Goal: Transaction & Acquisition: Purchase product/service

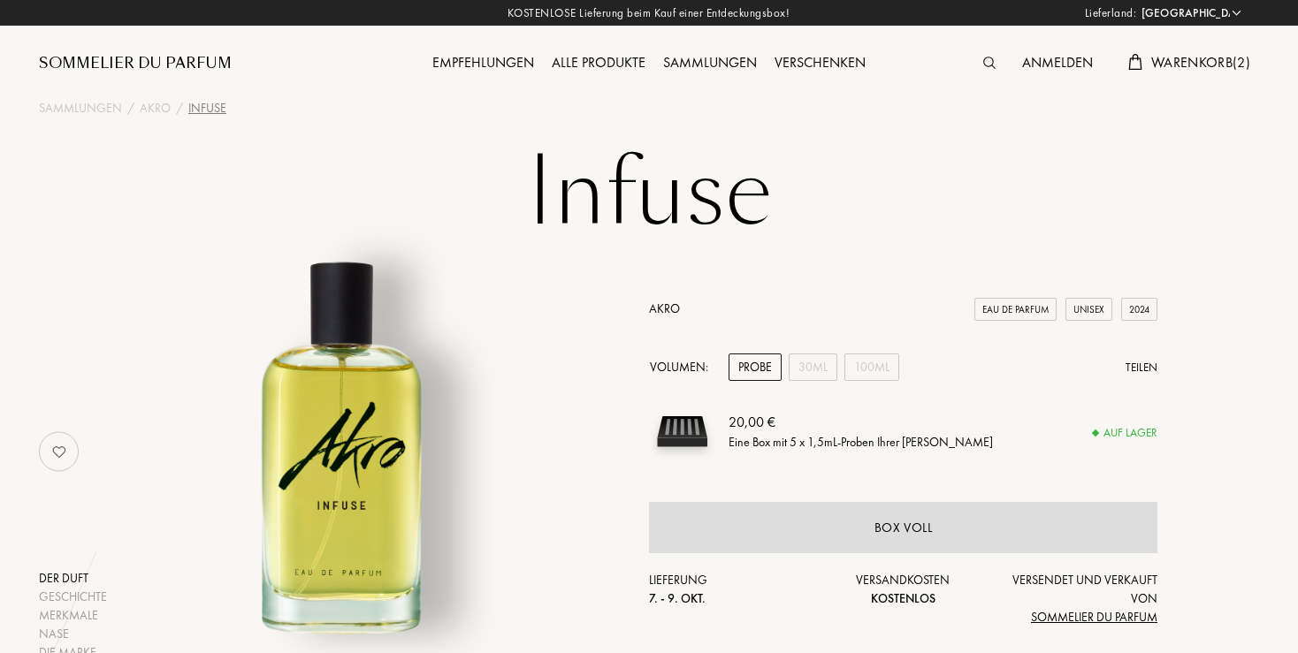
select select "DE"
click at [1211, 66] on span "Warenkorb ( 2 )" at bounding box center [1200, 62] width 99 height 19
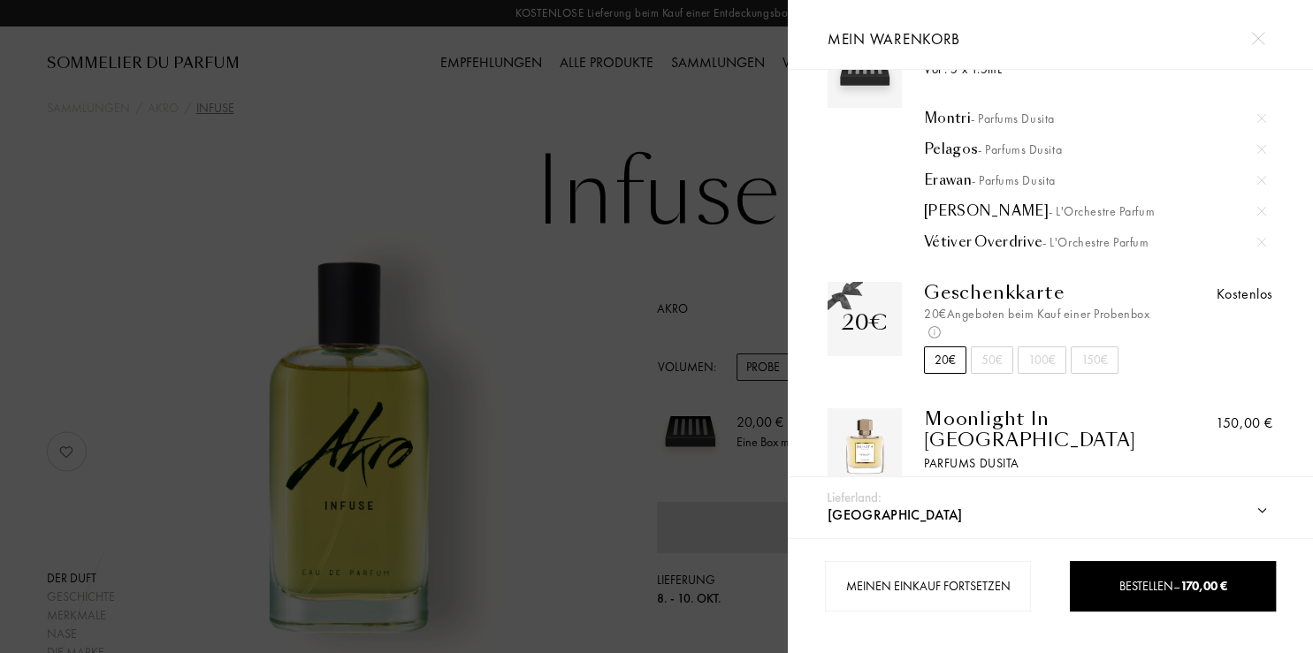
scroll to position [110, 0]
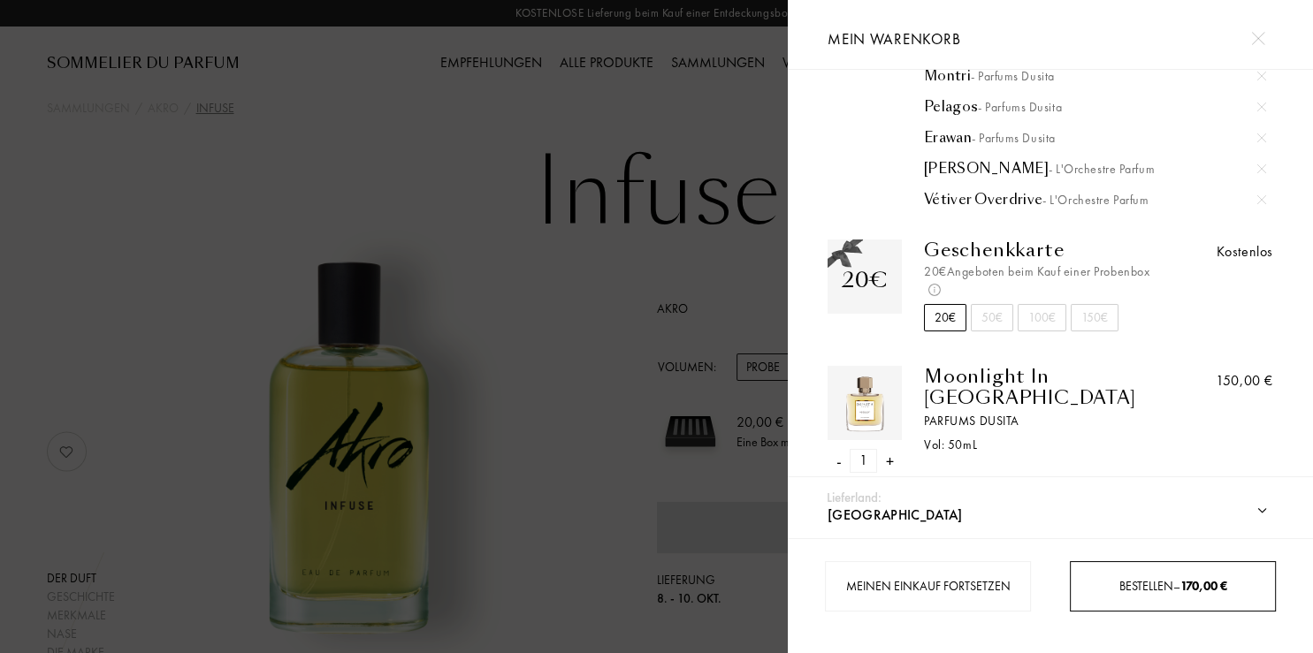
click at [1109, 597] on div "Bestellen – 170,00 €" at bounding box center [1173, 586] width 206 height 50
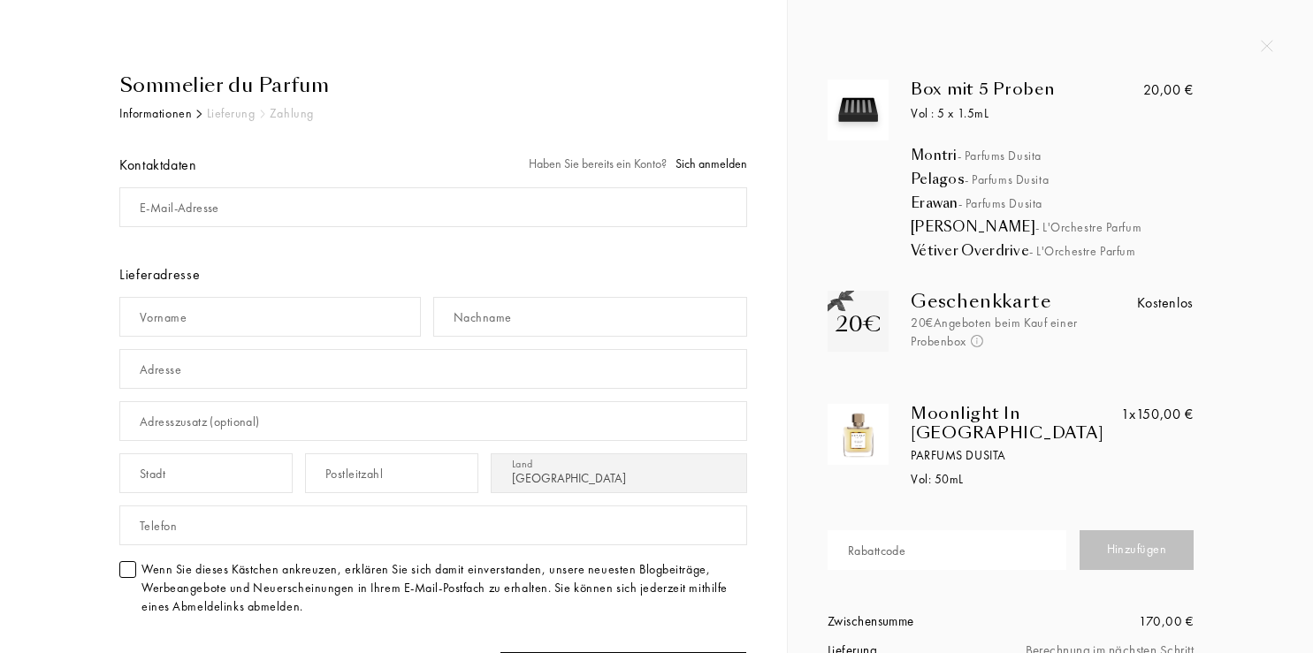
select select "DE"
drag, startPoint x: 171, startPoint y: 207, endPoint x: 184, endPoint y: 202, distance: 14.0
click at [172, 207] on div "E-Mail-Adresse" at bounding box center [180, 208] width 80 height 19
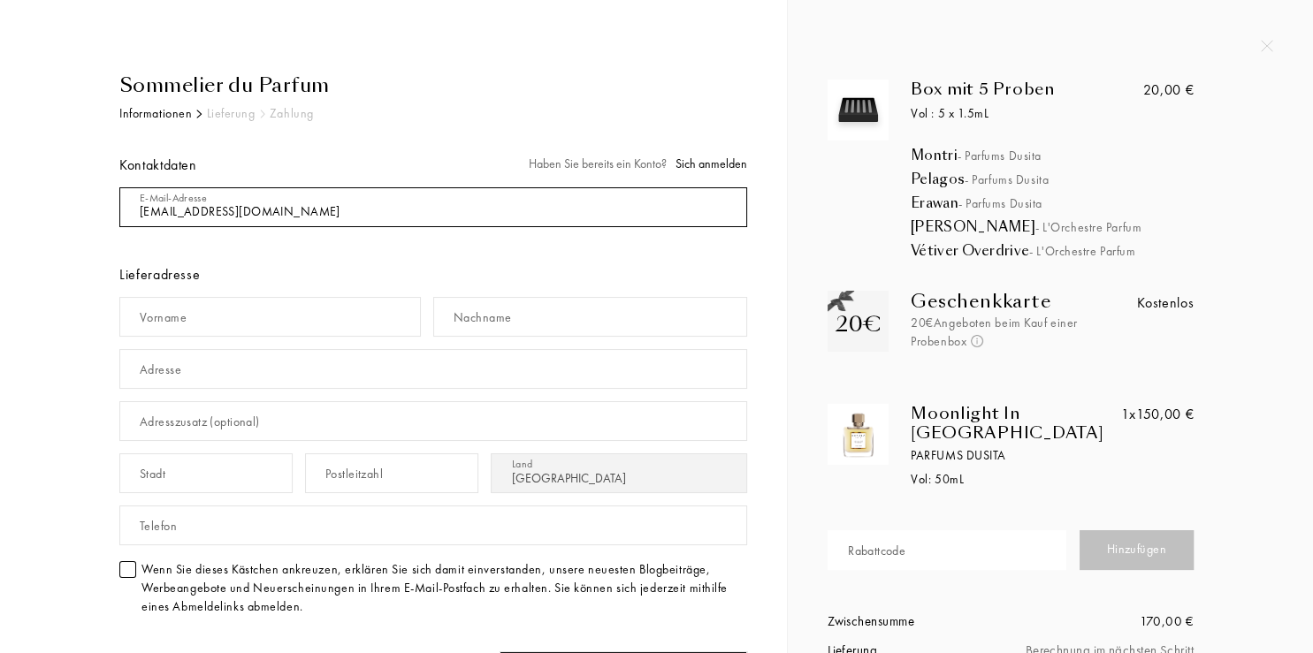
type input "[EMAIL_ADDRESS][DOMAIN_NAME]"
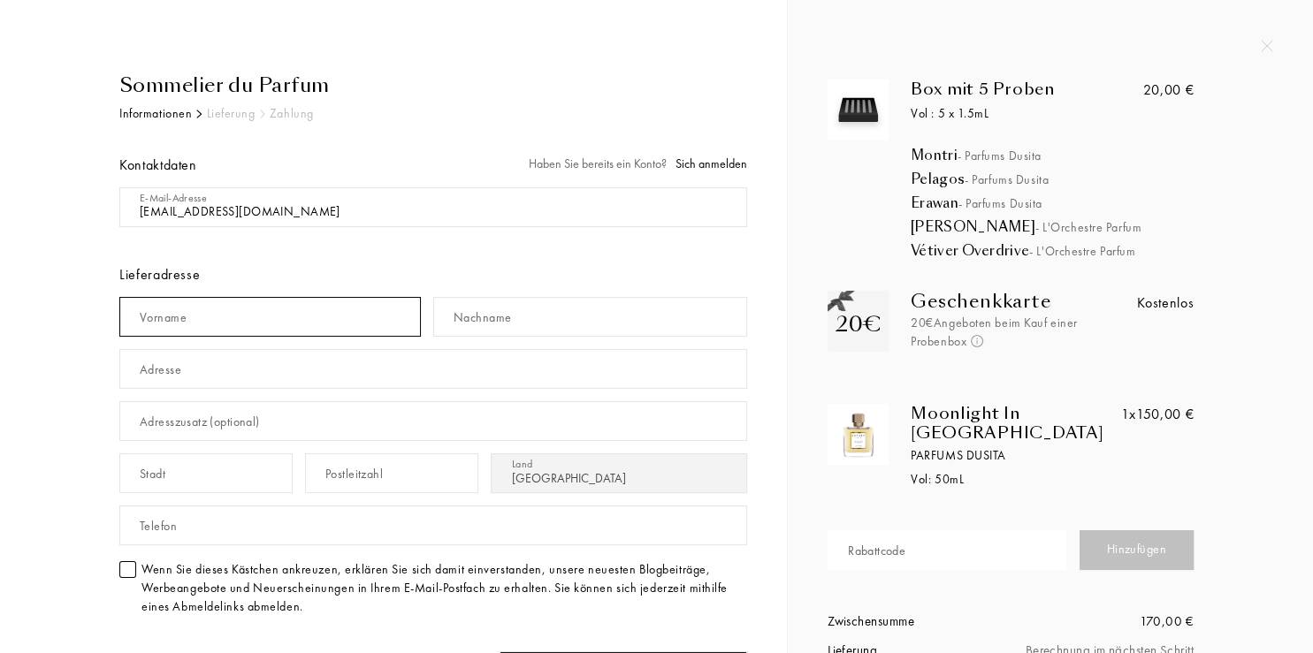
click at [292, 299] on input "text" at bounding box center [269, 317] width 301 height 40
type input "Anton"
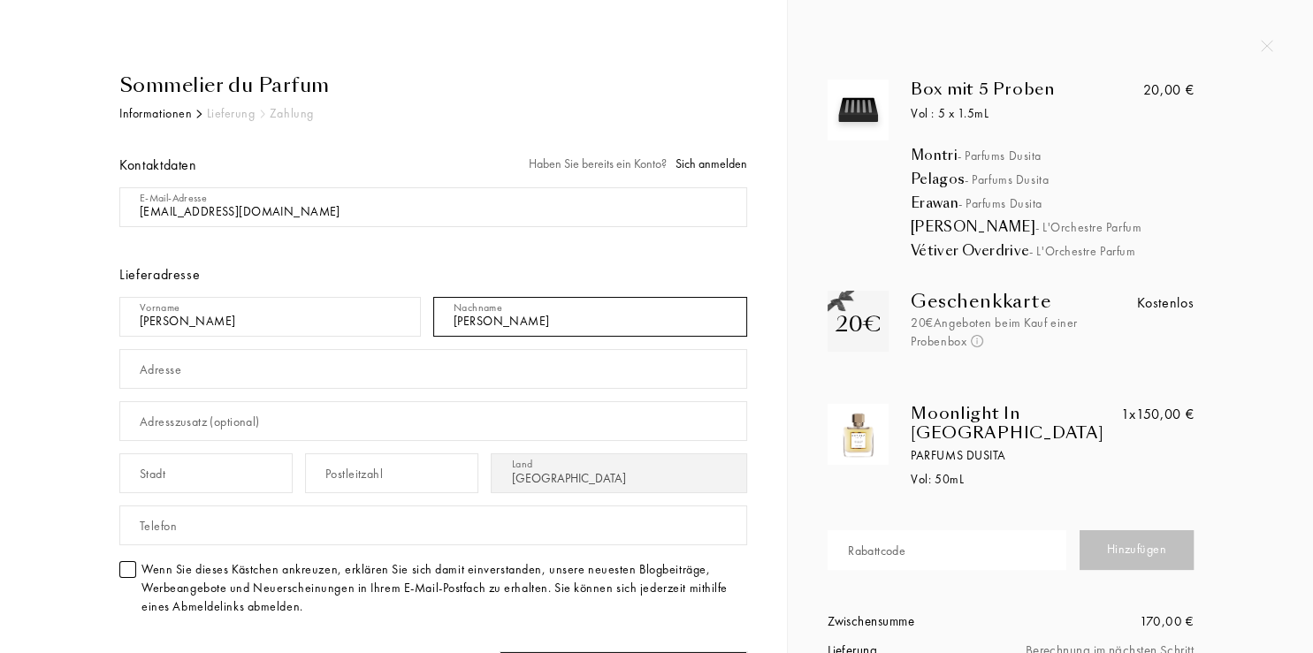
type input "Berger"
type input "Schmidham 1a"
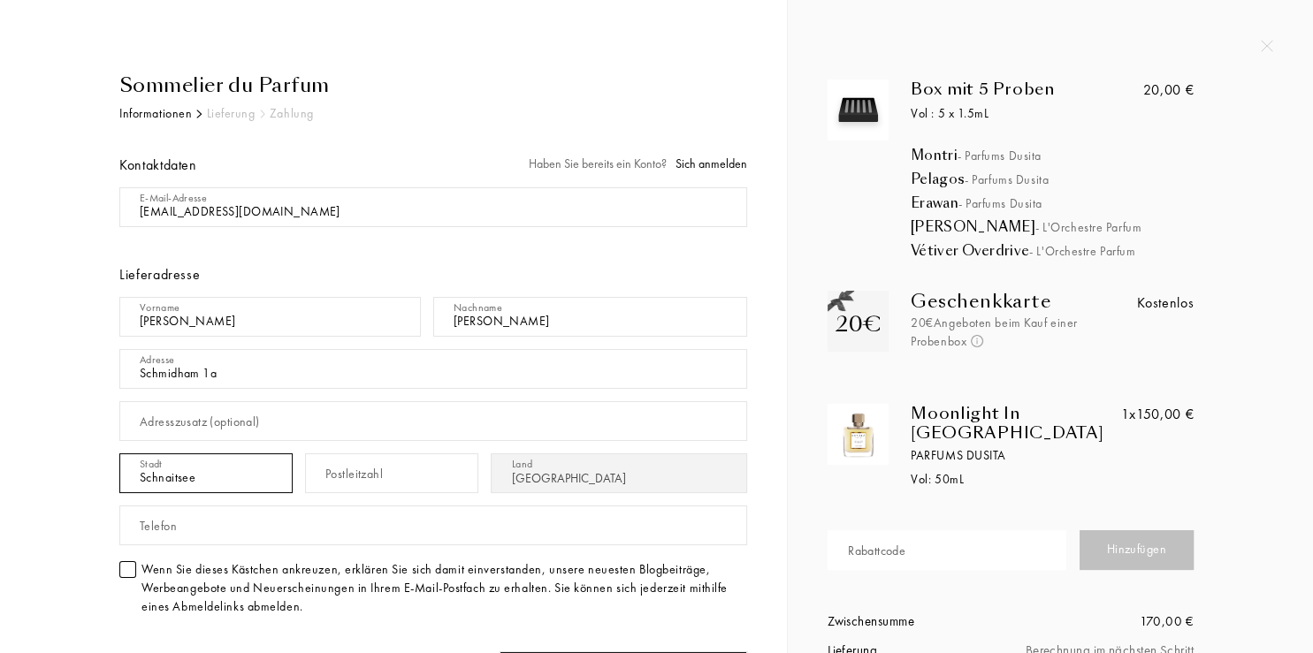
type input "Schnaitsee"
type input "83530"
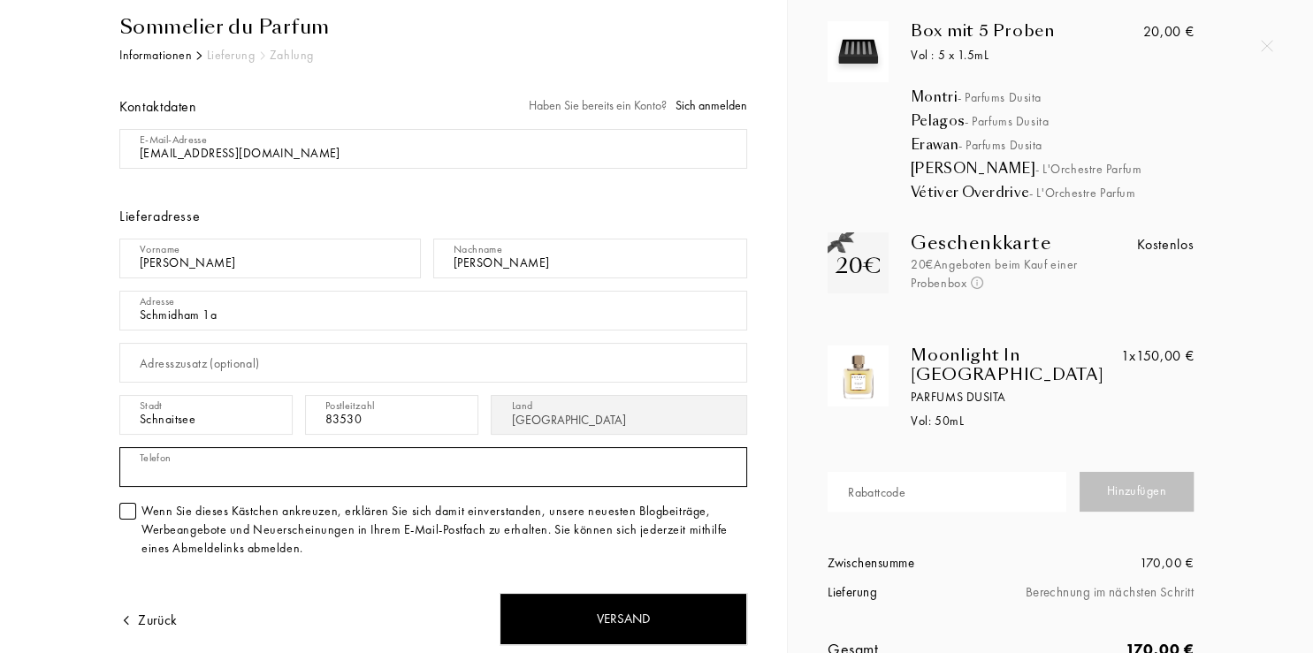
scroll to position [169, 0]
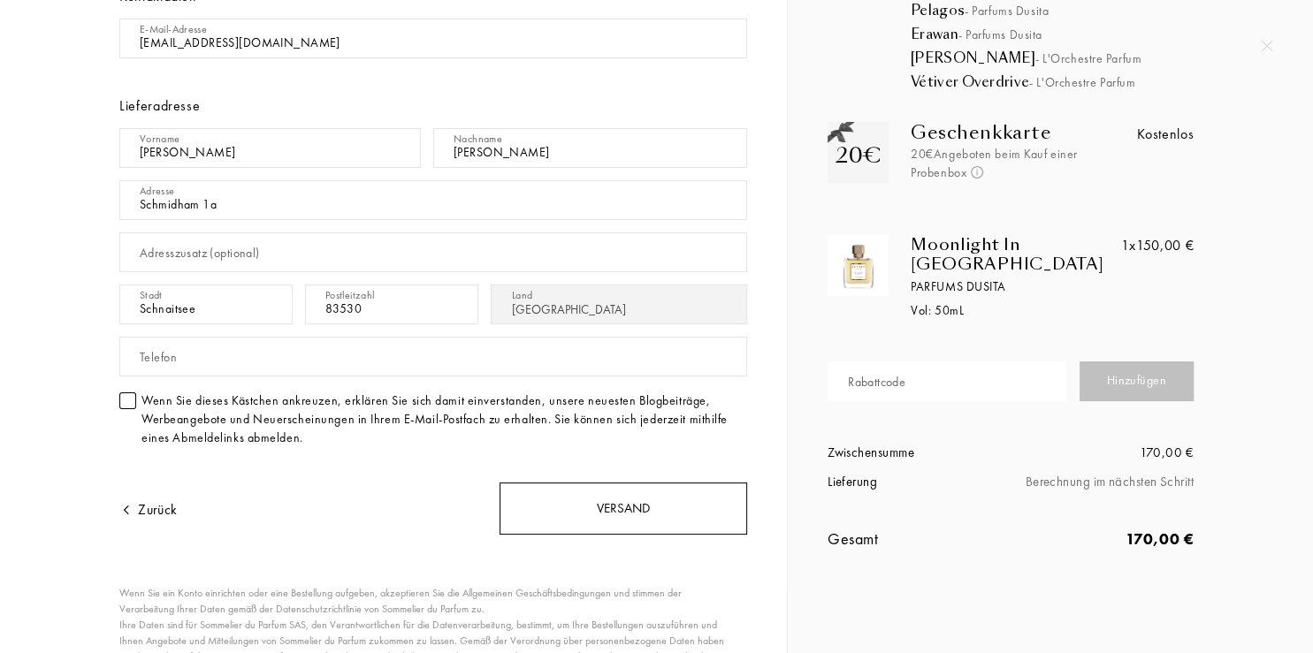
click at [646, 512] on div "Versand" at bounding box center [623, 509] width 248 height 52
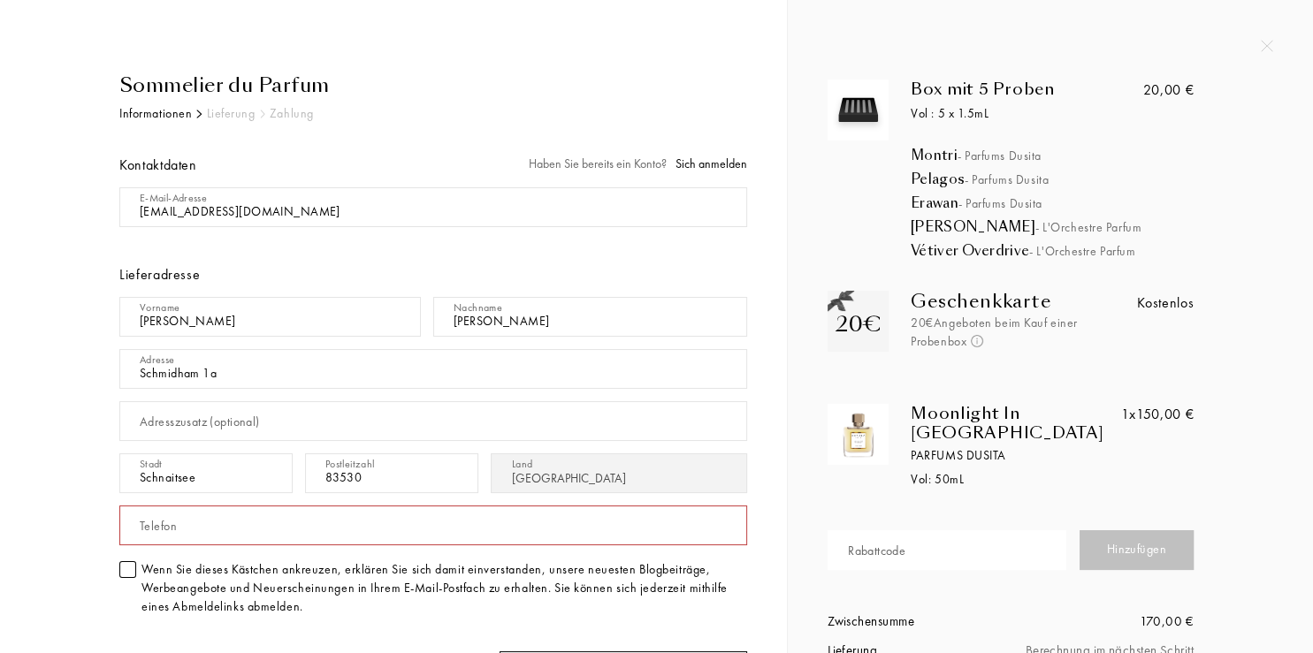
scroll to position [279, 0]
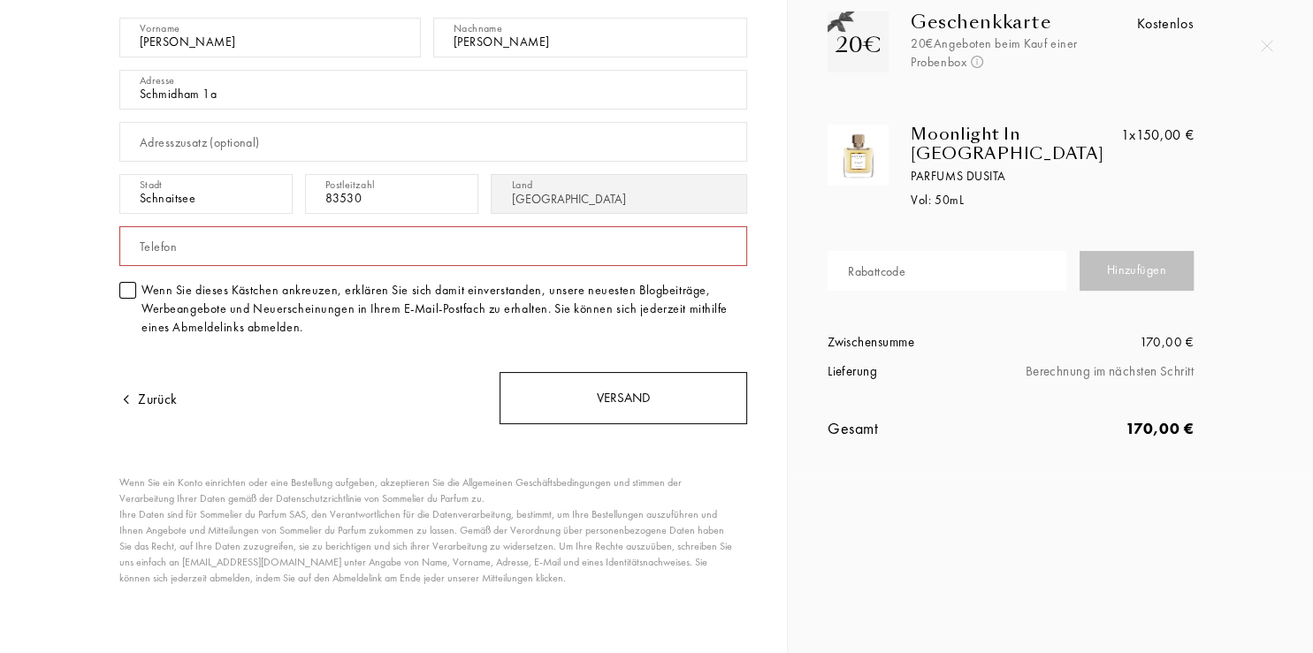
click at [647, 400] on div "Versand" at bounding box center [623, 398] width 248 height 52
click at [635, 403] on div "Versand" at bounding box center [623, 398] width 248 height 52
click at [635, 401] on div "Versand" at bounding box center [623, 398] width 248 height 52
click at [652, 408] on div "Versand" at bounding box center [623, 398] width 248 height 52
click at [612, 403] on div "Versand" at bounding box center [623, 398] width 248 height 52
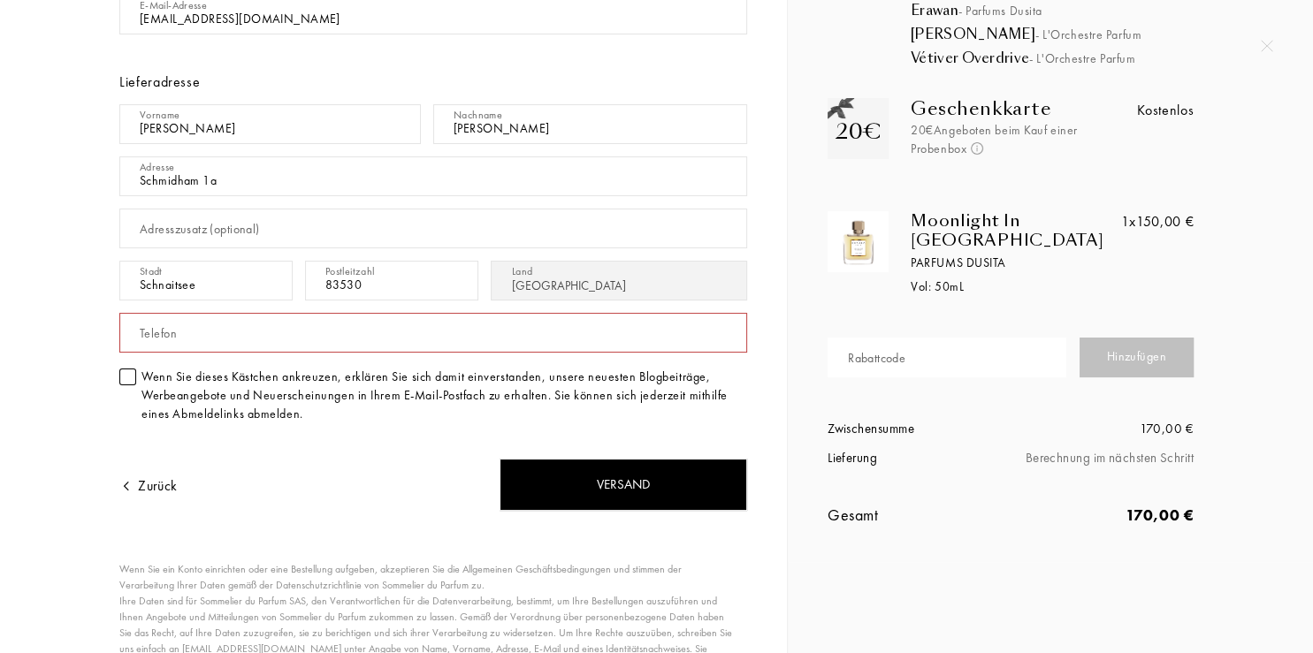
scroll to position [220, 0]
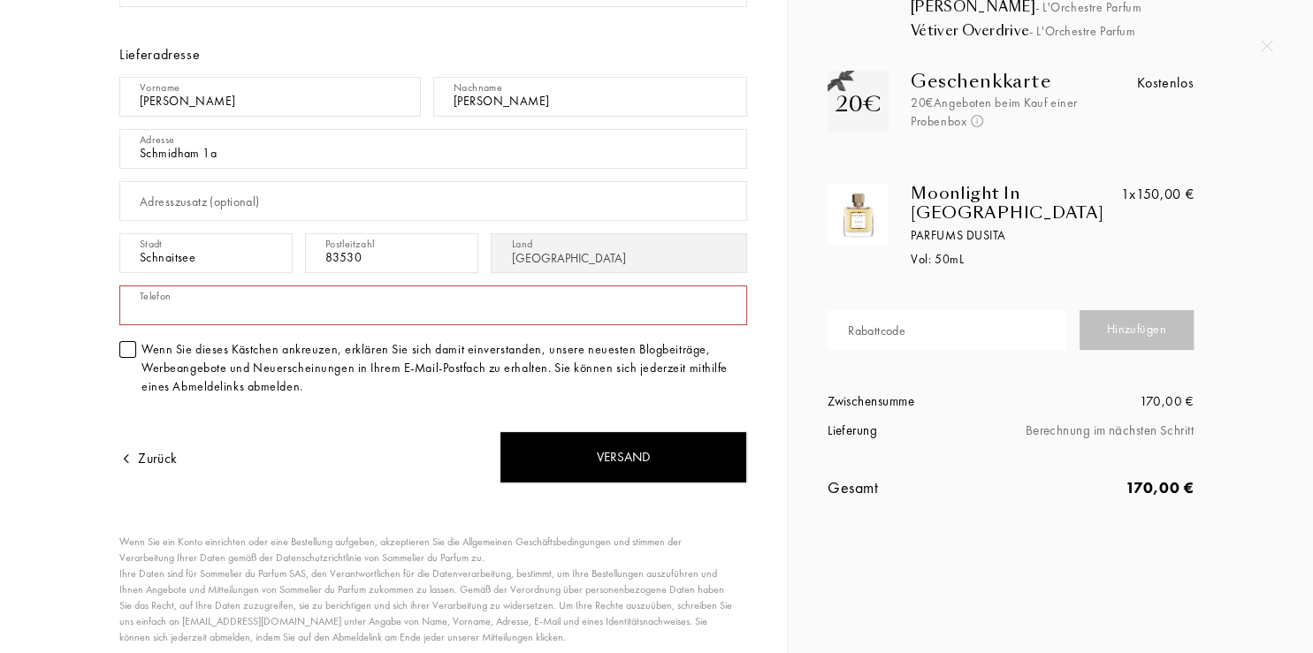
click at [212, 310] on input "text" at bounding box center [433, 306] width 628 height 40
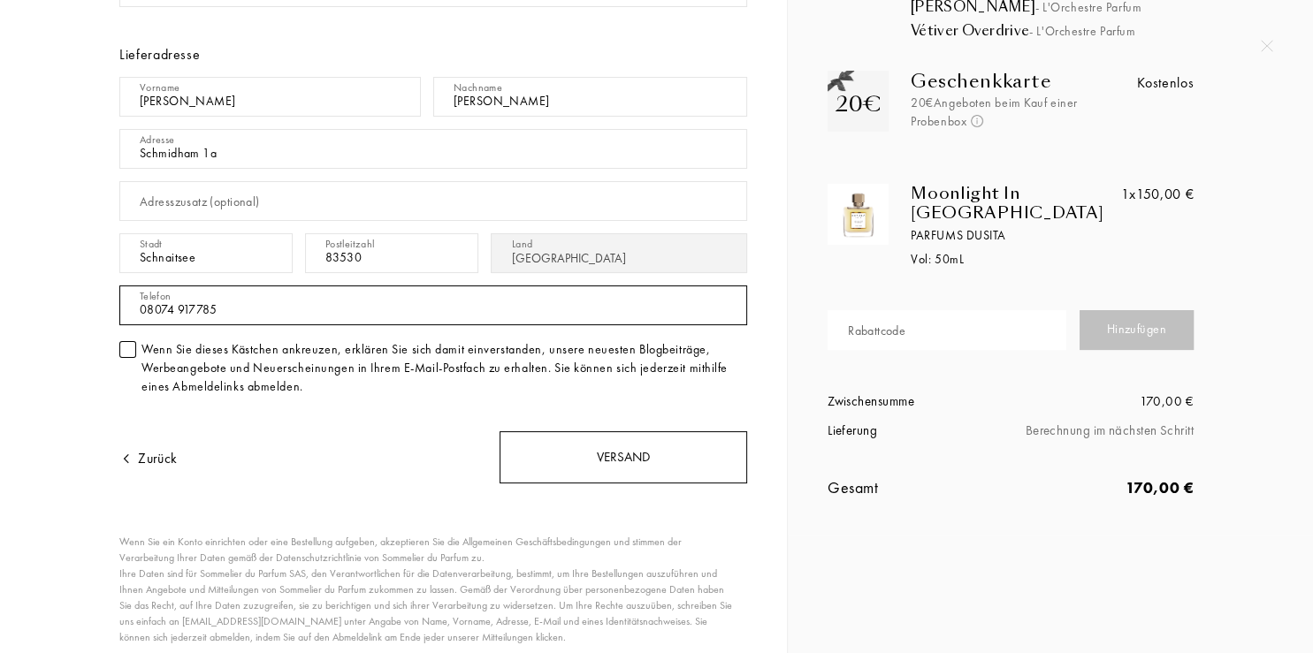
type input "08074 917785"
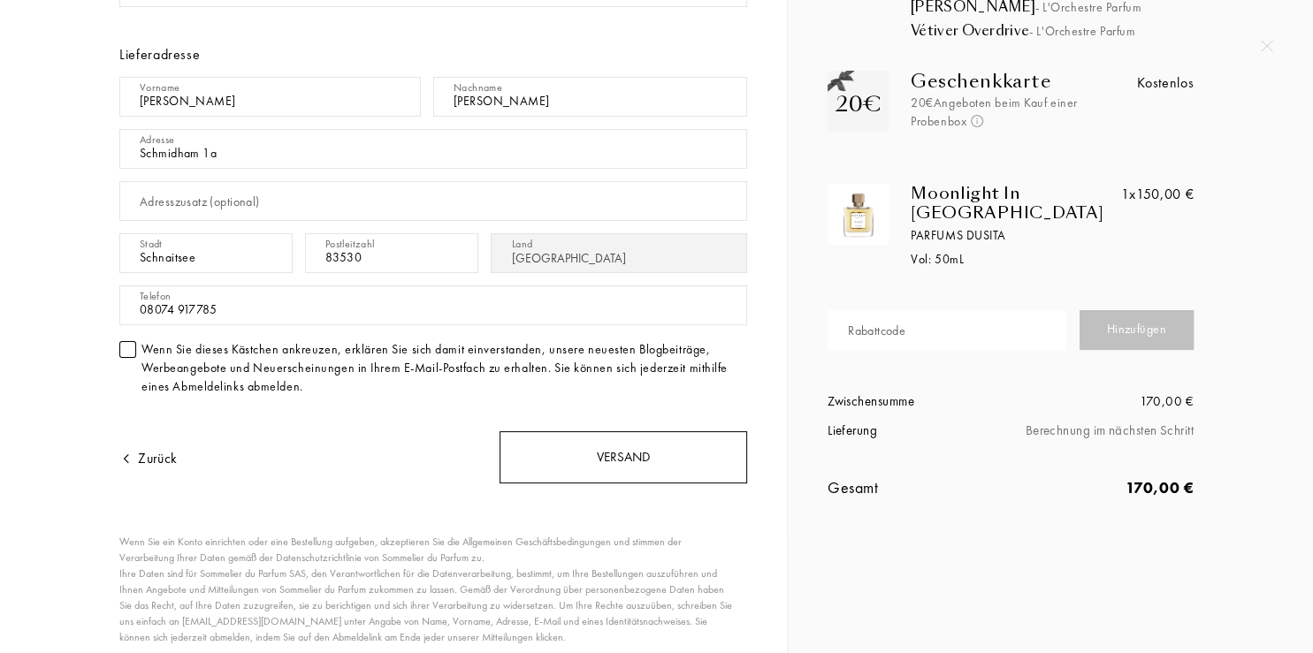
click at [644, 455] on div "Versand" at bounding box center [623, 457] width 248 height 52
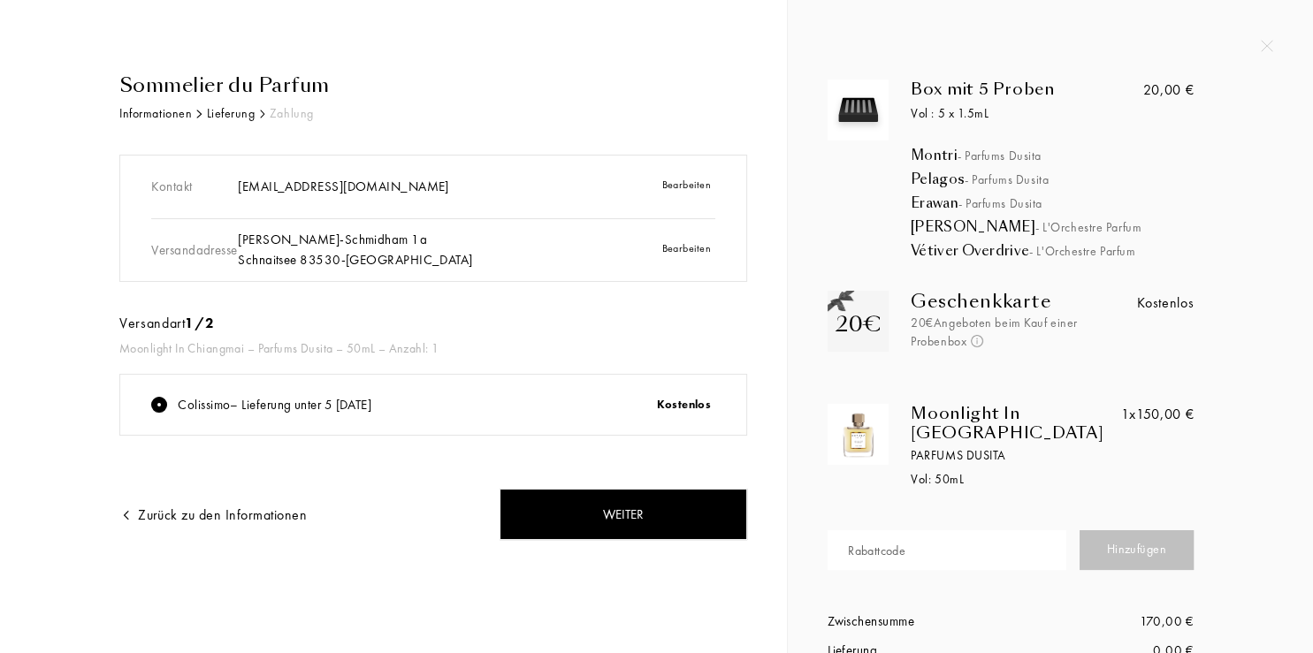
click at [648, 512] on div "Weiter" at bounding box center [623, 515] width 248 height 52
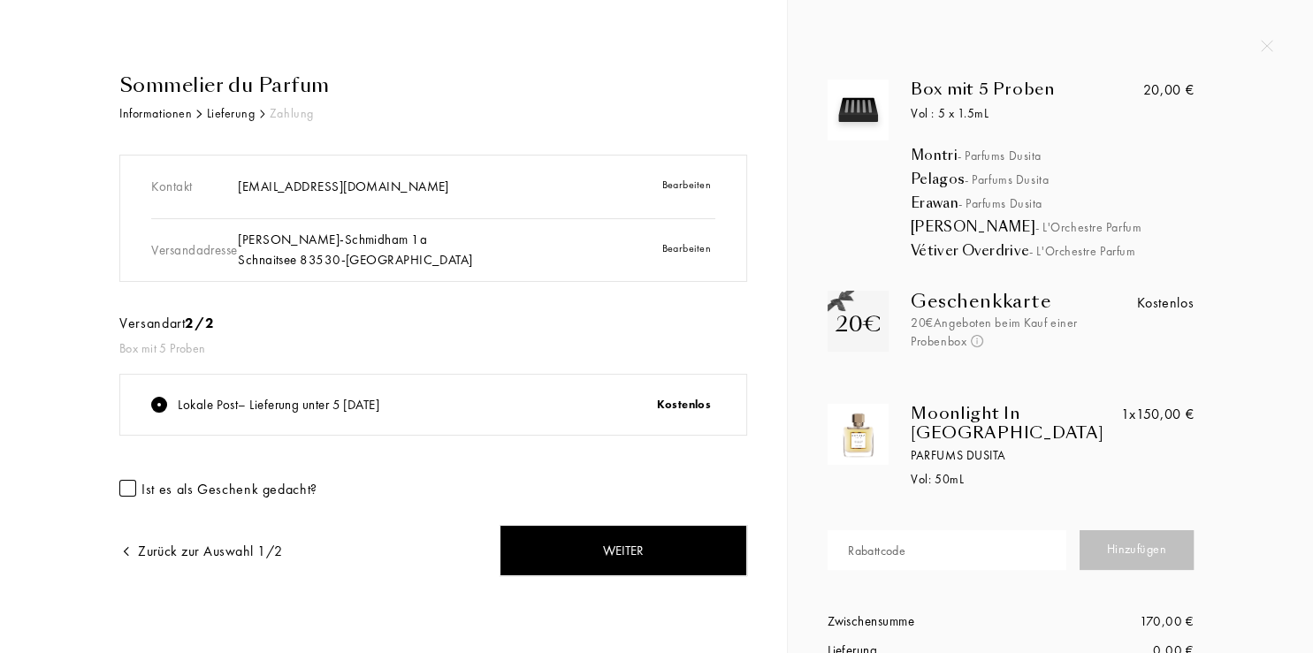
scroll to position [98, 0]
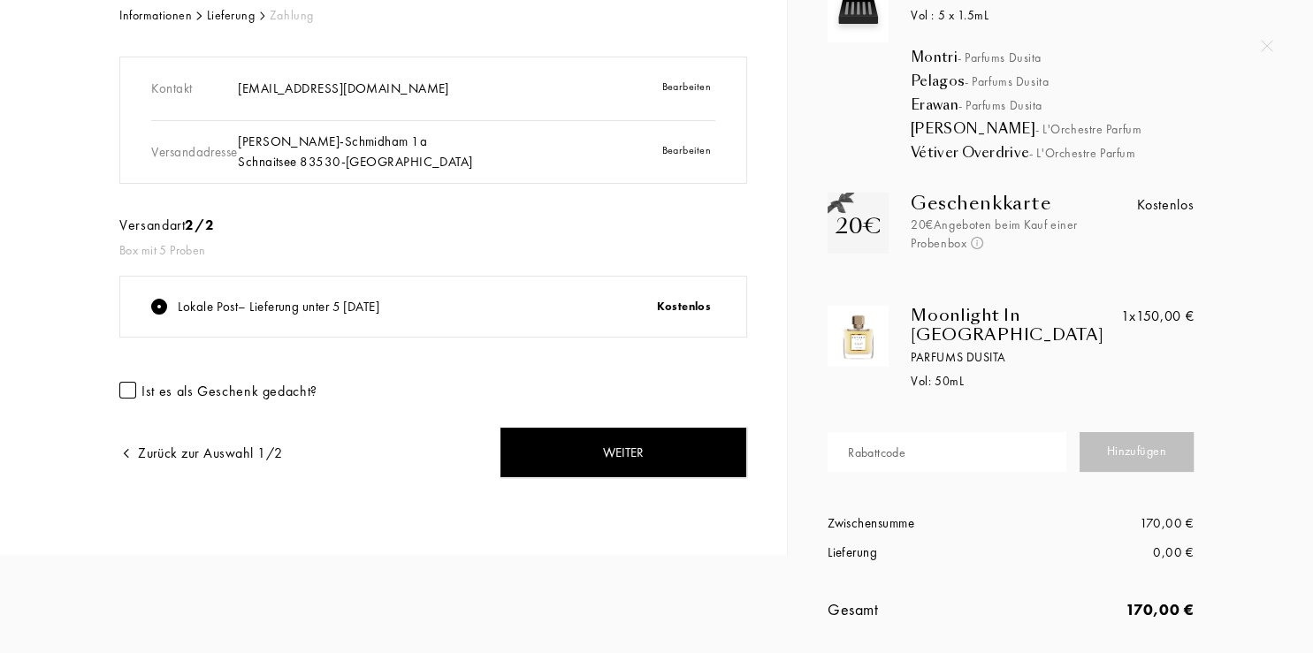
click at [231, 449] on div "Zurück zur Auswahl 1/2" at bounding box center [201, 453] width 164 height 21
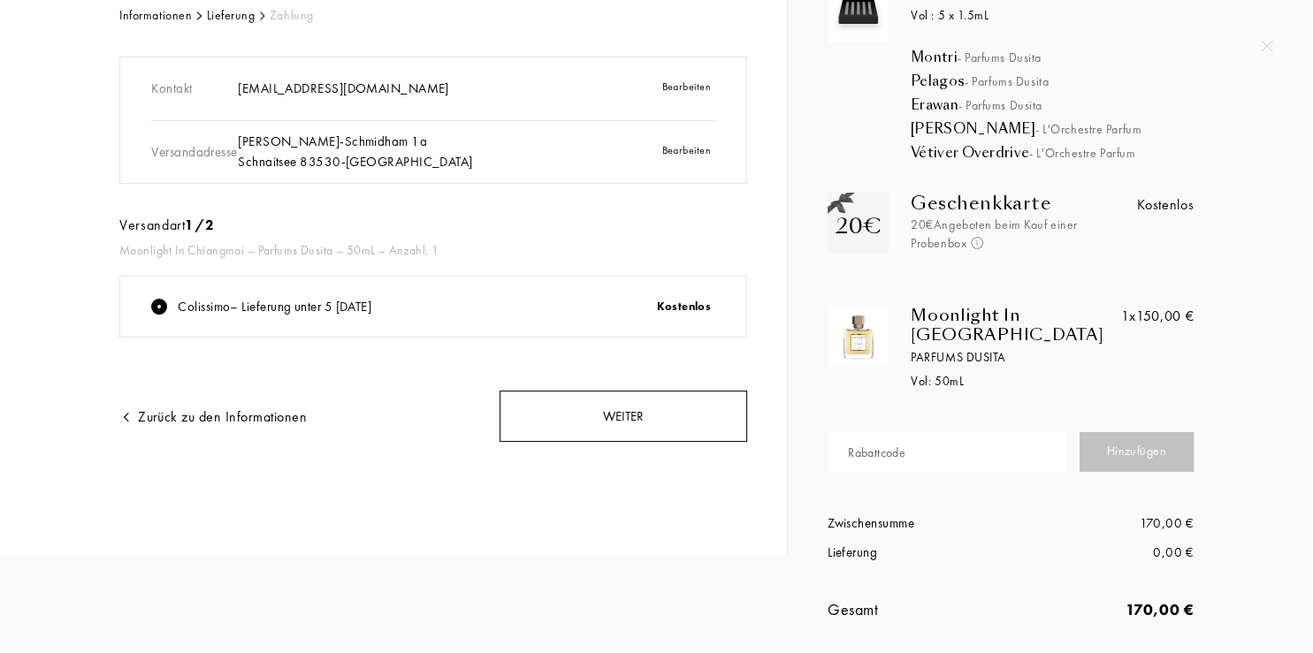
scroll to position [0, 0]
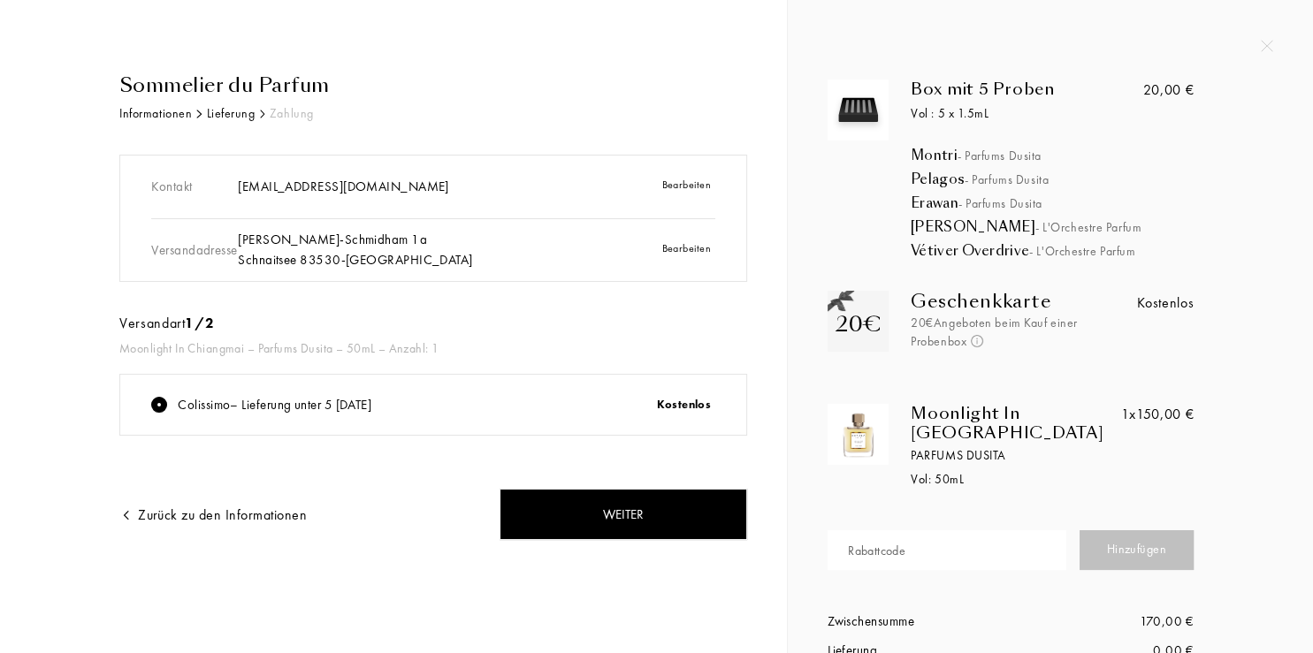
click at [685, 400] on div "Kostenlos" at bounding box center [641, 404] width 173 height 39
click at [330, 407] on div "Colissimo – Lieferung unter 5 [DATE]" at bounding box center [275, 405] width 194 height 20
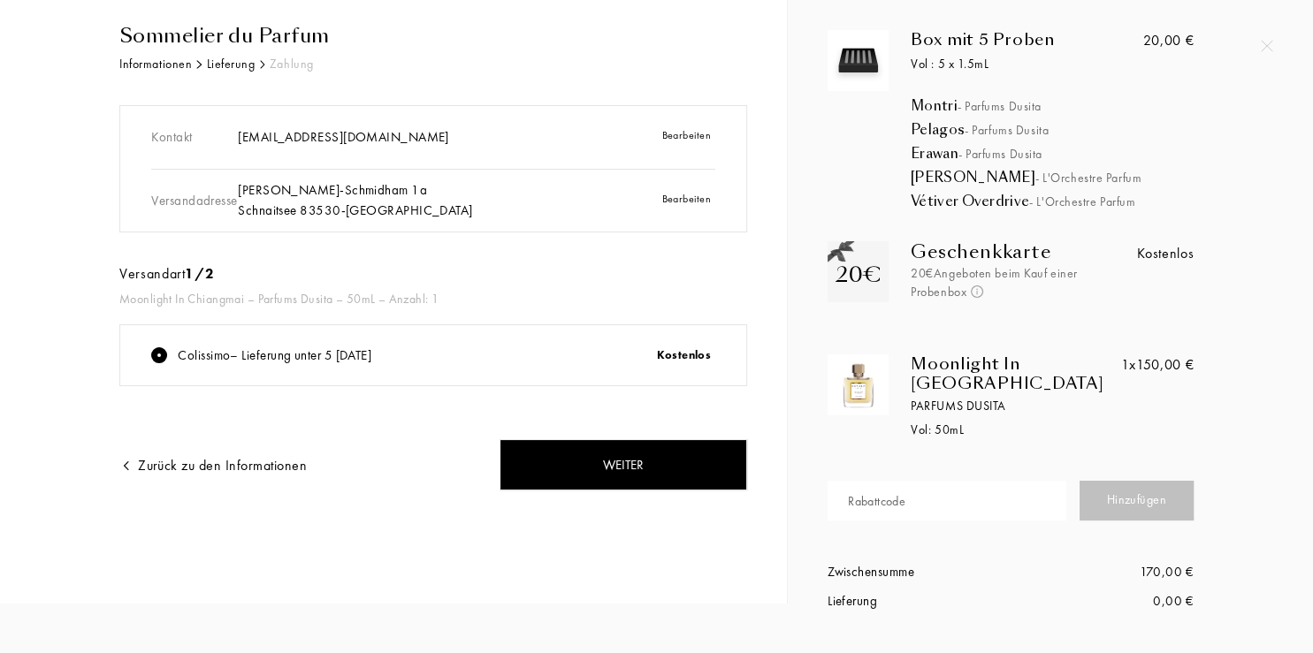
scroll to position [98, 0]
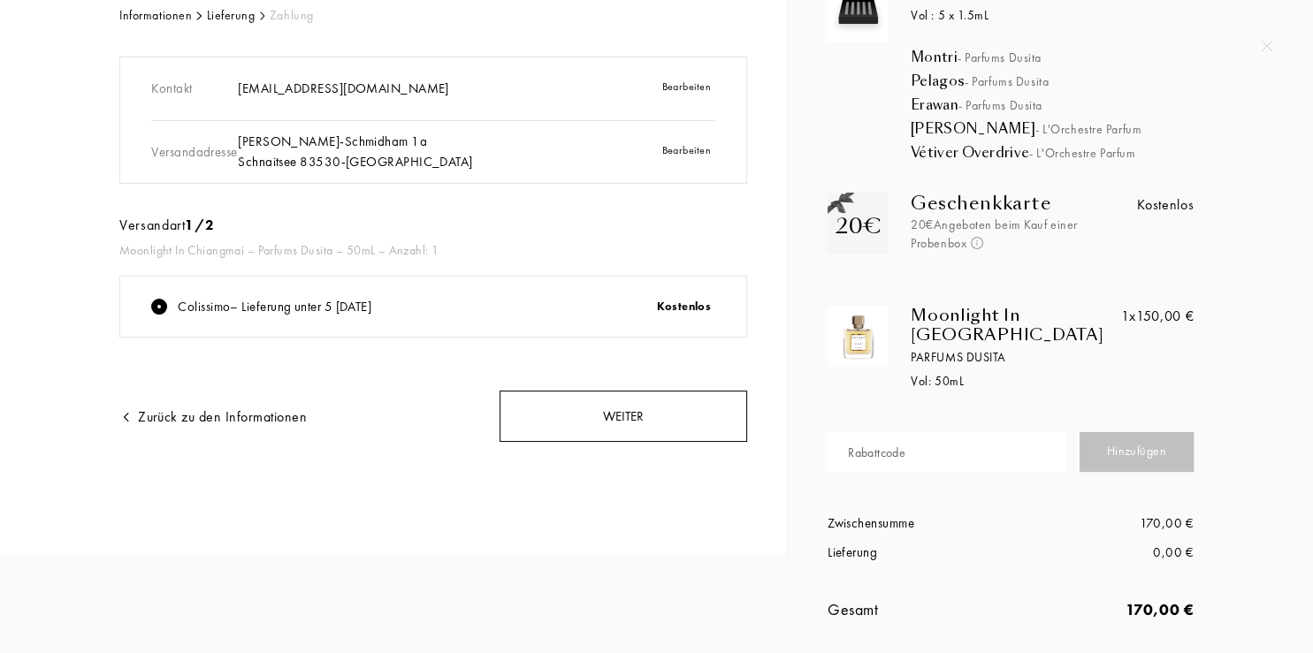
click at [567, 416] on div "Weiter" at bounding box center [623, 417] width 248 height 52
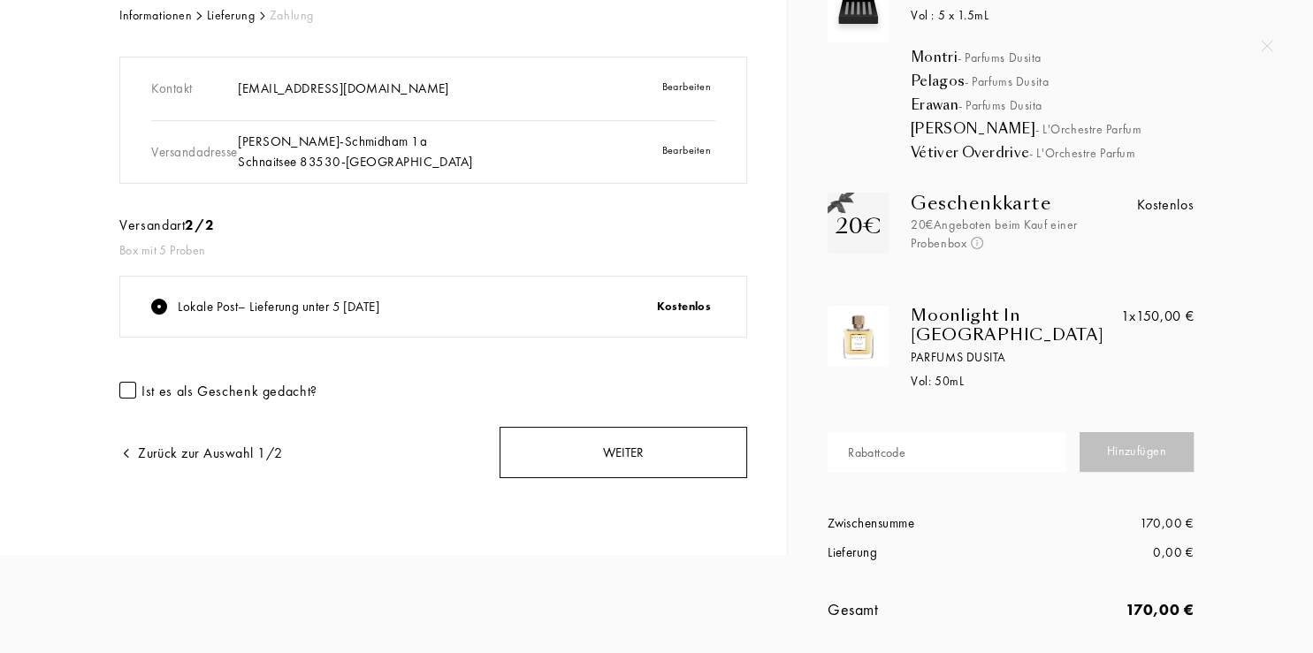
click at [586, 454] on div "Weiter" at bounding box center [623, 453] width 248 height 52
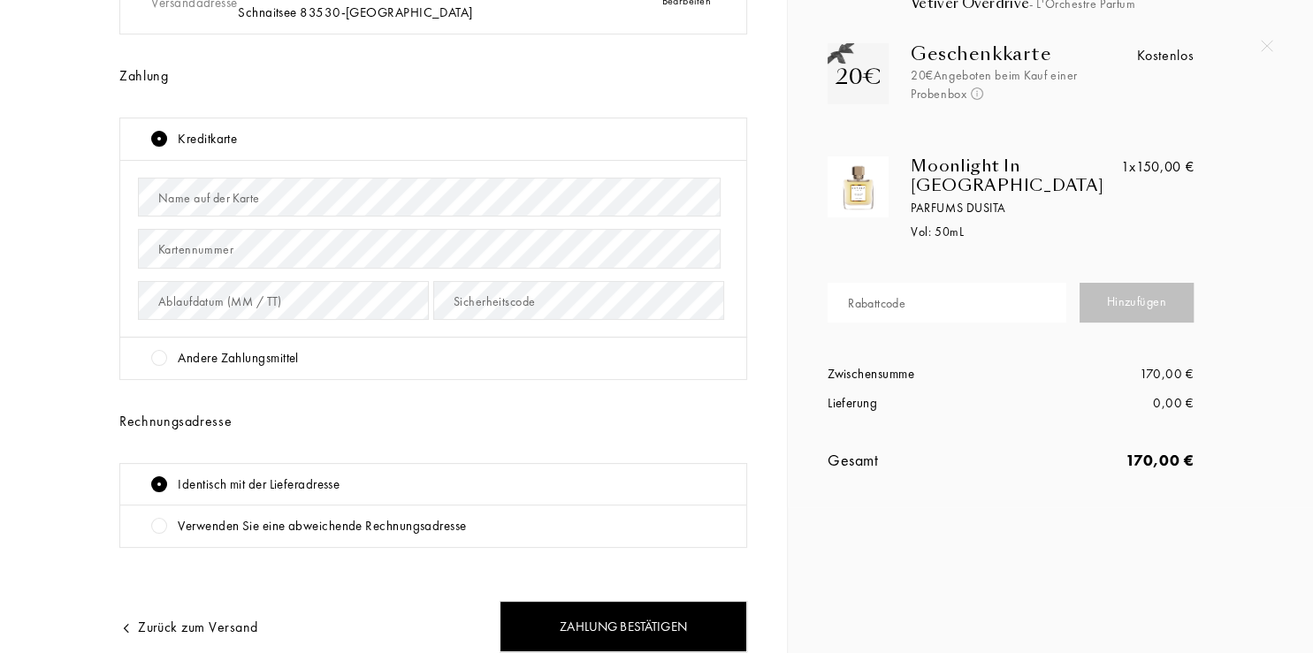
scroll to position [210, 0]
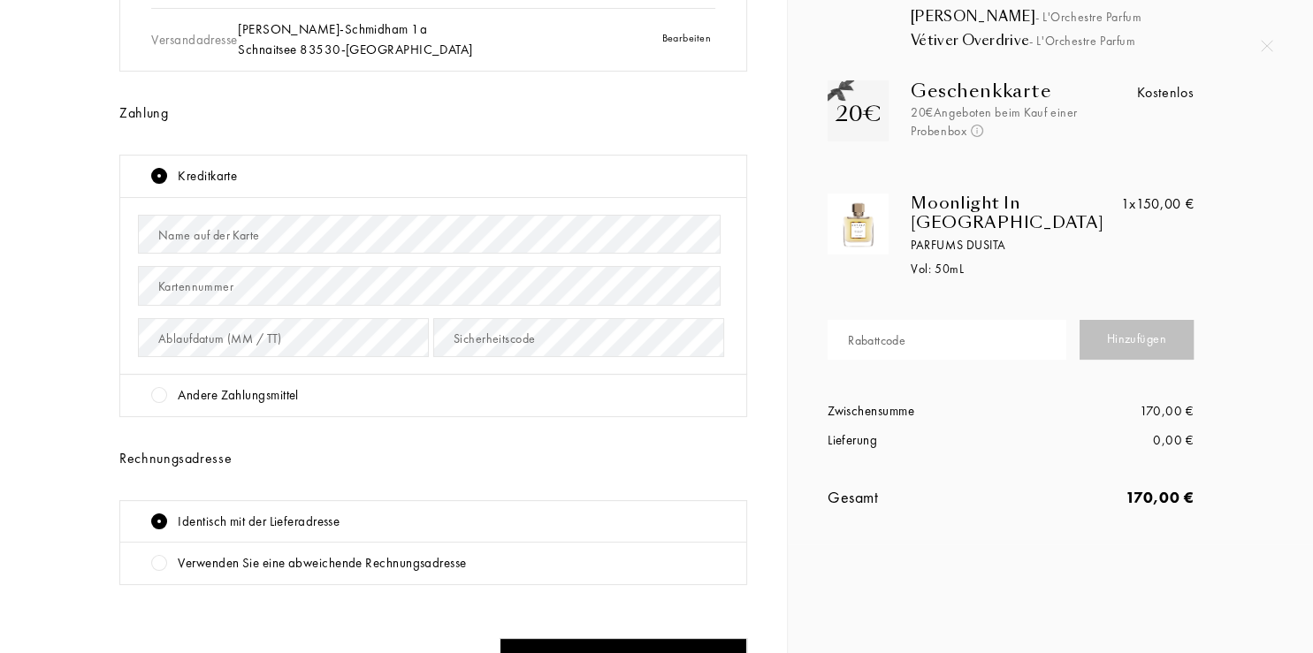
click at [285, 394] on div "Andere Zahlungsmittel" at bounding box center [238, 395] width 120 height 20
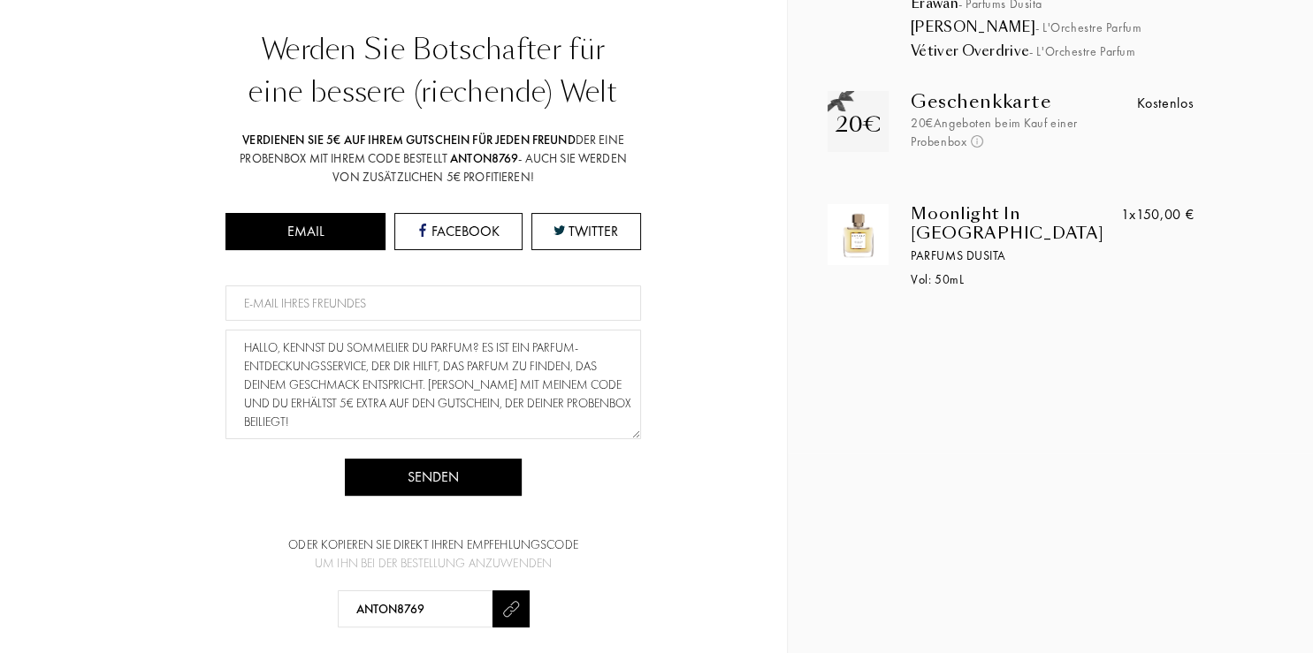
scroll to position [0, 0]
